Goal: Task Accomplishment & Management: Use online tool/utility

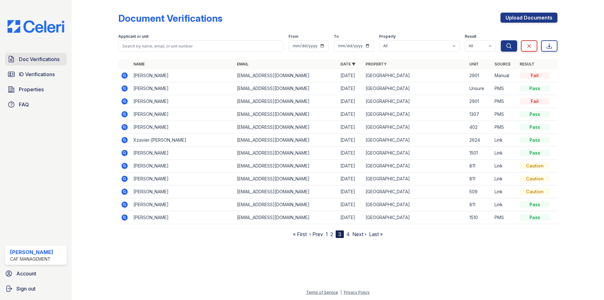
click at [46, 63] on span "Doc Verifications" at bounding box center [39, 59] width 41 height 8
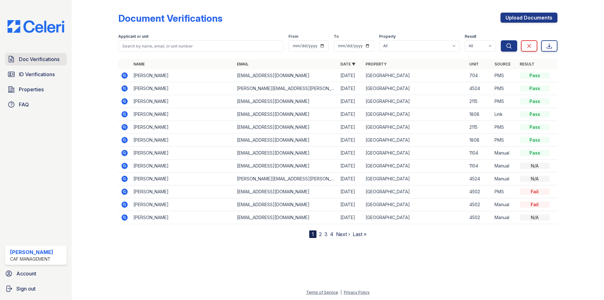
click at [49, 58] on span "Doc Verifications" at bounding box center [39, 59] width 41 height 8
click at [34, 87] on span "Properties" at bounding box center [31, 90] width 25 height 8
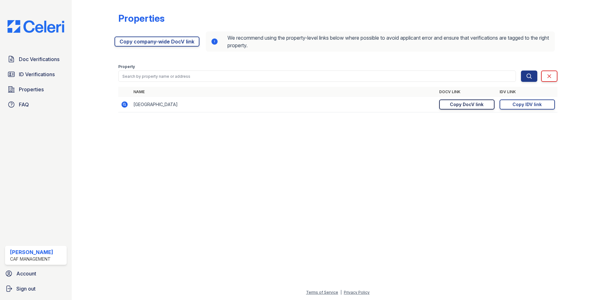
click at [478, 105] on div "Copy DocV link" at bounding box center [467, 104] width 34 height 6
click at [41, 80] on link "ID Verifications" at bounding box center [36, 74] width 62 height 13
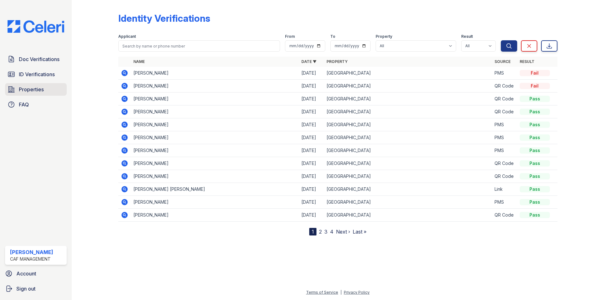
click at [42, 84] on link "Properties" at bounding box center [36, 89] width 62 height 13
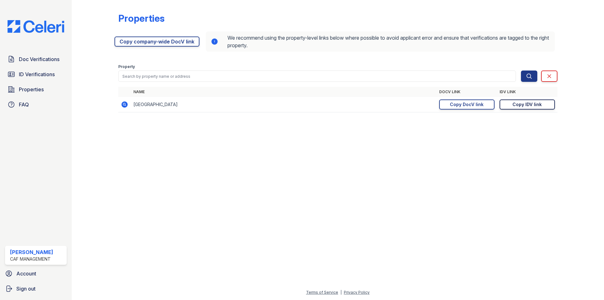
click at [523, 106] on div "Copy IDV link" at bounding box center [527, 104] width 29 height 6
